Goal: Navigation & Orientation: Find specific page/section

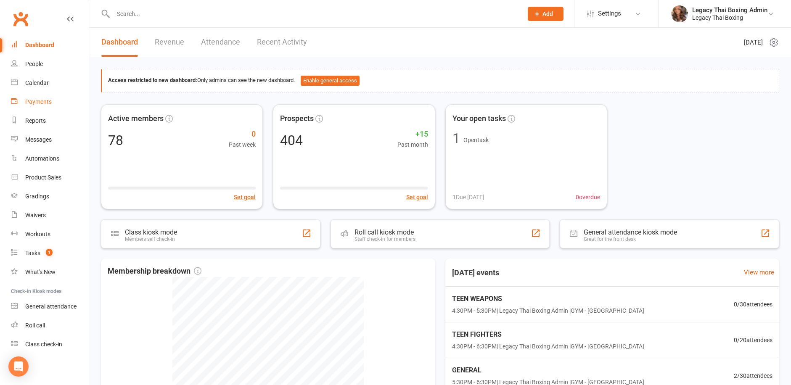
click at [37, 101] on div "Payments" at bounding box center [38, 101] width 27 height 7
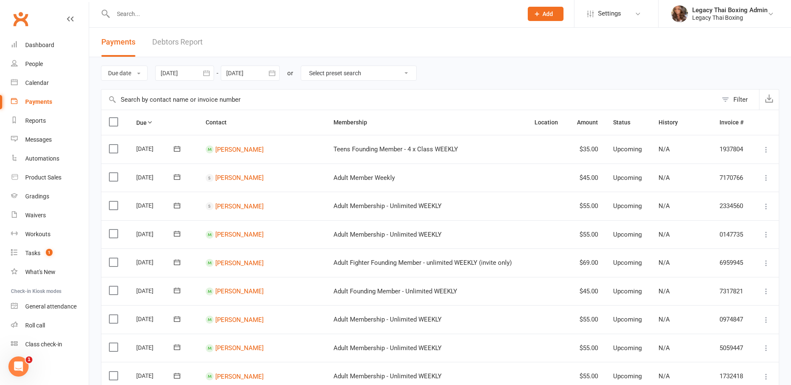
click at [345, 71] on select "Select preset search All failures All skipped payments All pending payments Suc…" at bounding box center [358, 73] width 115 height 14
select select "0"
click at [308, 66] on select "Select preset search All failures All skipped payments All pending payments Suc…" at bounding box center [358, 73] width 115 height 14
type input "[DATE]"
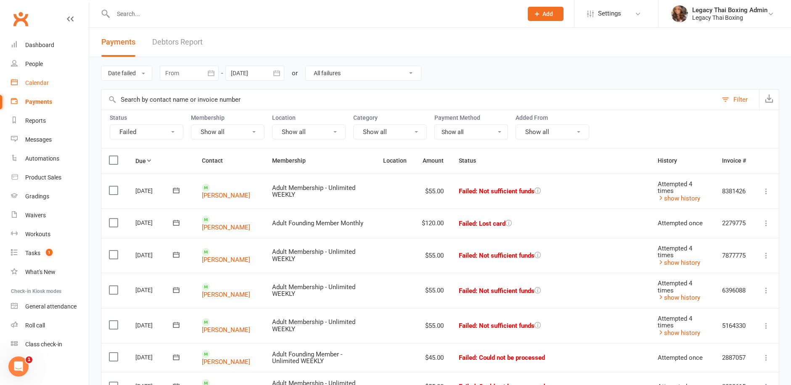
click at [40, 83] on div "Calendar" at bounding box center [37, 83] width 24 height 7
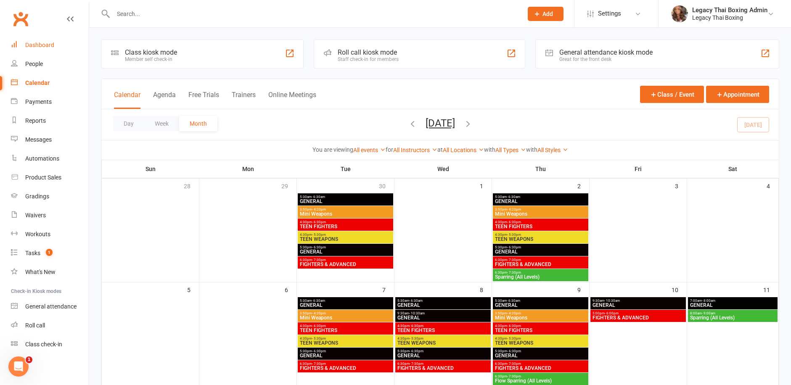
click at [36, 46] on div "Dashboard" at bounding box center [39, 45] width 29 height 7
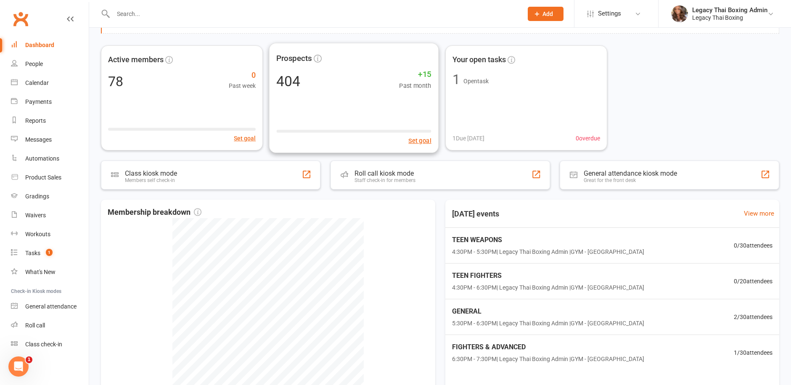
scroll to position [147, 0]
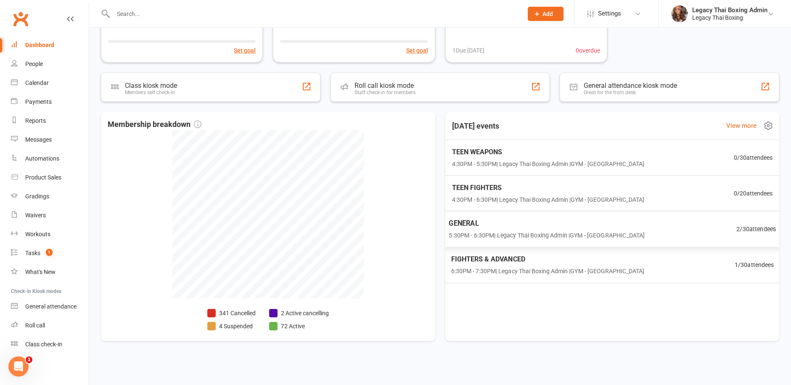
click at [618, 235] on span "5:30PM - 6:30PM | Legacy Thai Boxing Admin | GYM - [GEOGRAPHIC_DATA]" at bounding box center [547, 236] width 196 height 10
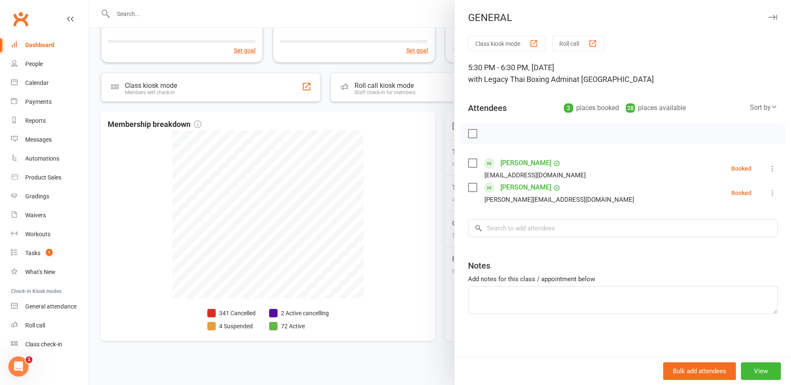
click at [52, 46] on div "Dashboard" at bounding box center [39, 45] width 29 height 7
click at [34, 45] on div "Dashboard" at bounding box center [39, 45] width 29 height 7
click at [36, 65] on div "People" at bounding box center [34, 64] width 18 height 7
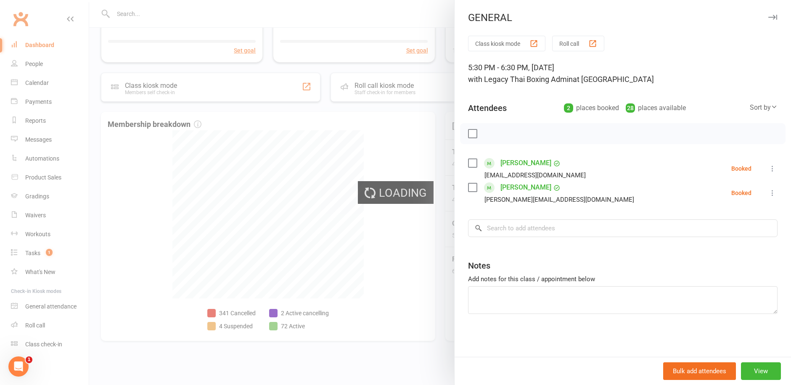
click at [38, 85] on div "Loading" at bounding box center [395, 192] width 791 height 385
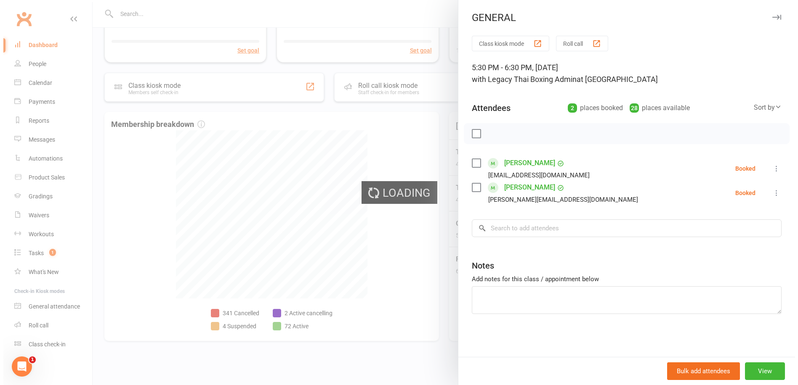
select select "50"
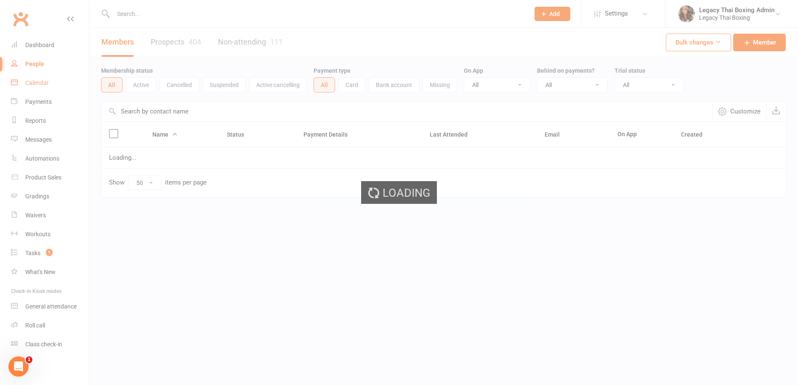
click at [40, 84] on ui-view "Prospect Member Non-attending contact Class / event Appointment Grading event T…" at bounding box center [399, 116] width 798 height 228
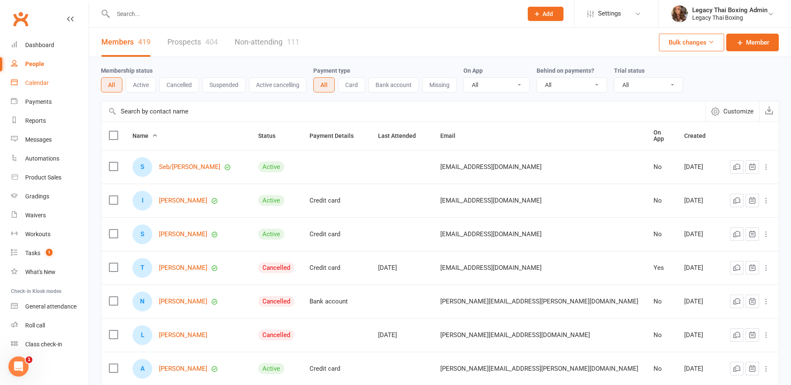
click at [42, 83] on div "Calendar" at bounding box center [37, 83] width 24 height 7
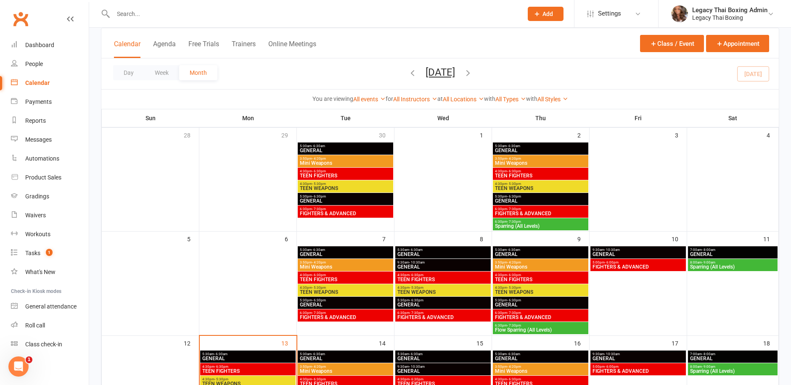
scroll to position [168, 0]
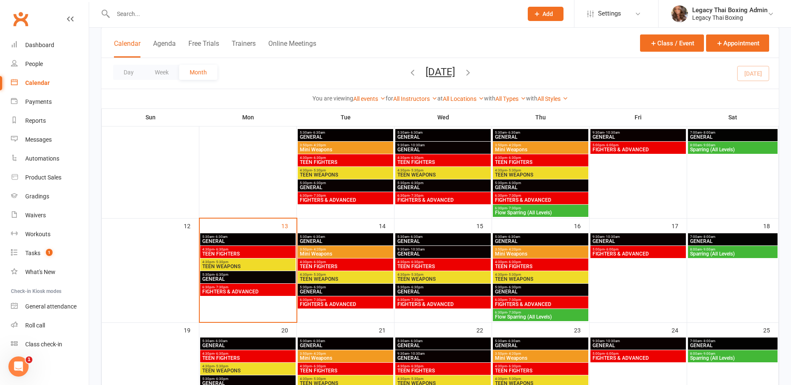
click at [238, 238] on span "5:30am - 6:30am" at bounding box center [248, 237] width 92 height 4
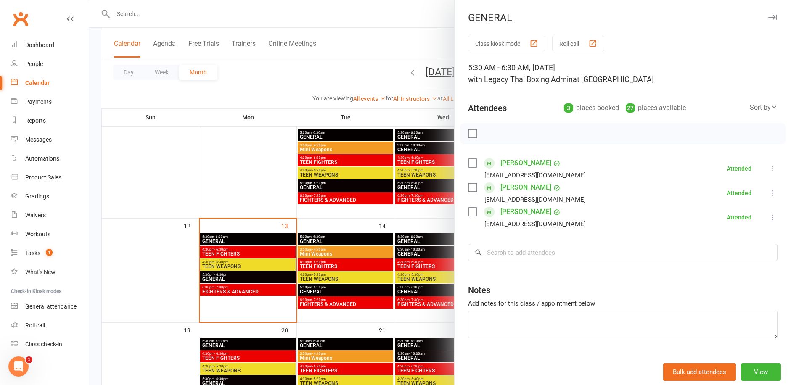
click at [469, 134] on label at bounding box center [472, 134] width 8 height 8
click at [488, 130] on icon "button" at bounding box center [491, 133] width 7 height 7
click at [230, 249] on div at bounding box center [440, 192] width 702 height 385
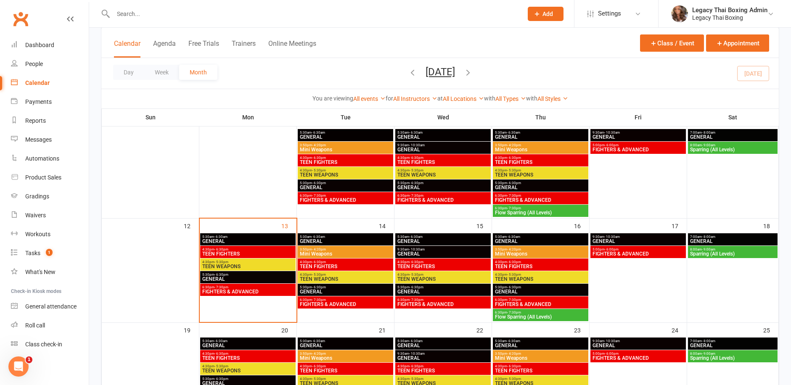
click at [230, 247] on div "4:30pm - 6:30pm TEEN FIGHTERS" at bounding box center [247, 252] width 95 height 12
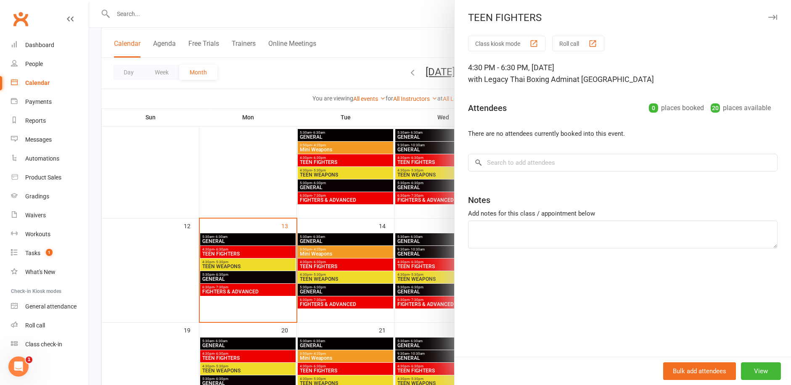
click at [231, 267] on div at bounding box center [440, 192] width 702 height 385
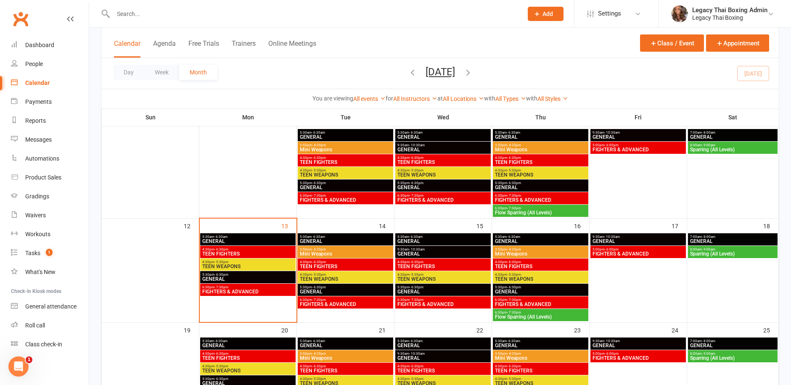
click at [234, 265] on span "TEEN WEAPONS" at bounding box center [248, 266] width 92 height 5
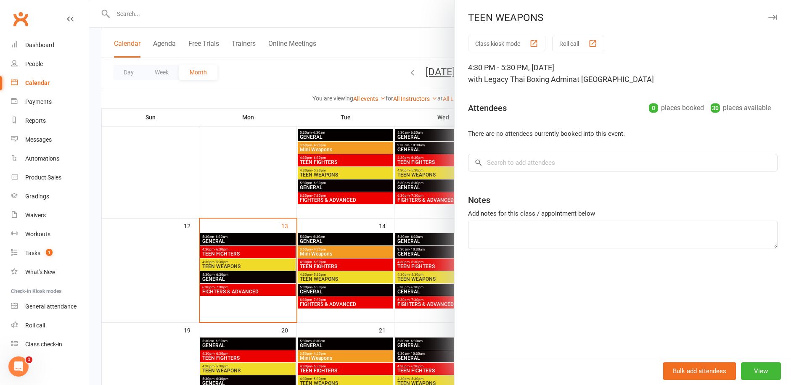
click at [230, 203] on div at bounding box center [440, 192] width 702 height 385
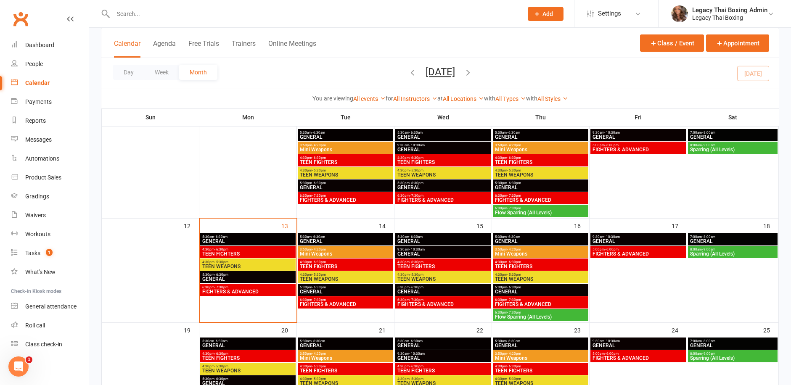
click at [334, 237] on span "5:30am - 6:30am" at bounding box center [346, 237] width 92 height 4
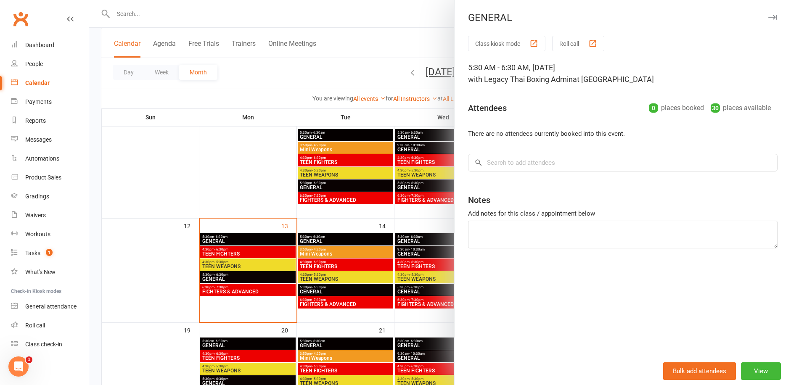
click at [344, 18] on div at bounding box center [440, 192] width 702 height 385
